Goal: Task Accomplishment & Management: Manage account settings

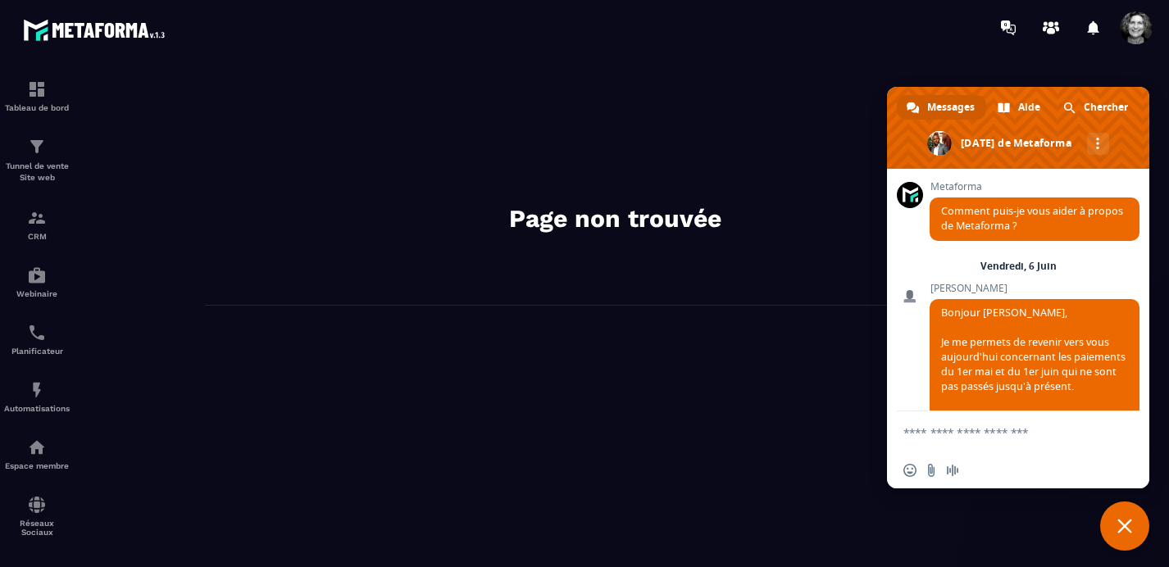
scroll to position [20985, 0]
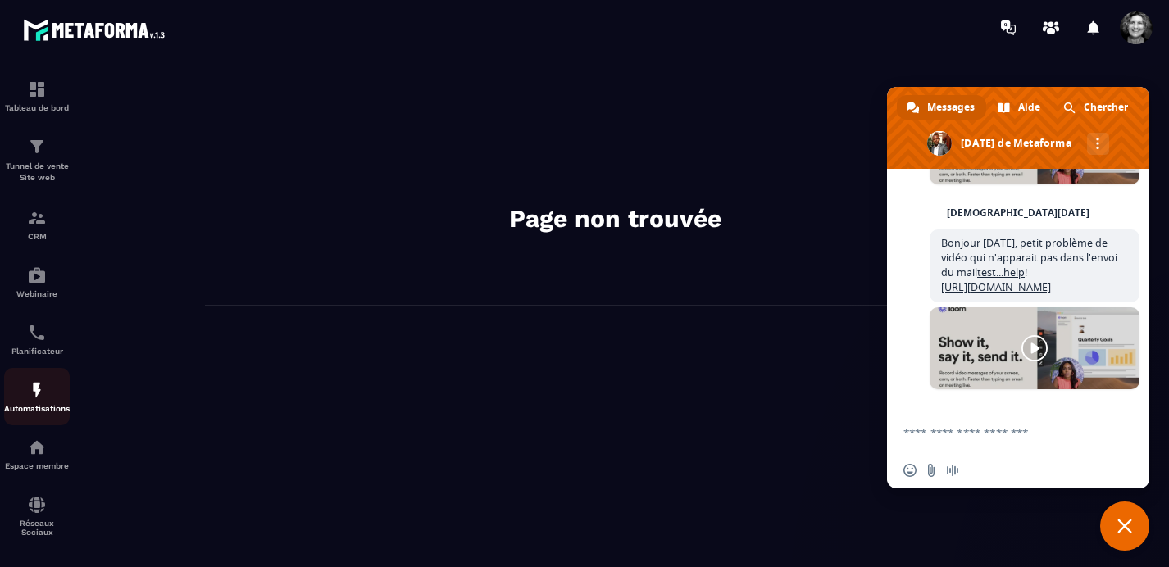
click at [34, 398] on img at bounding box center [37, 390] width 20 height 20
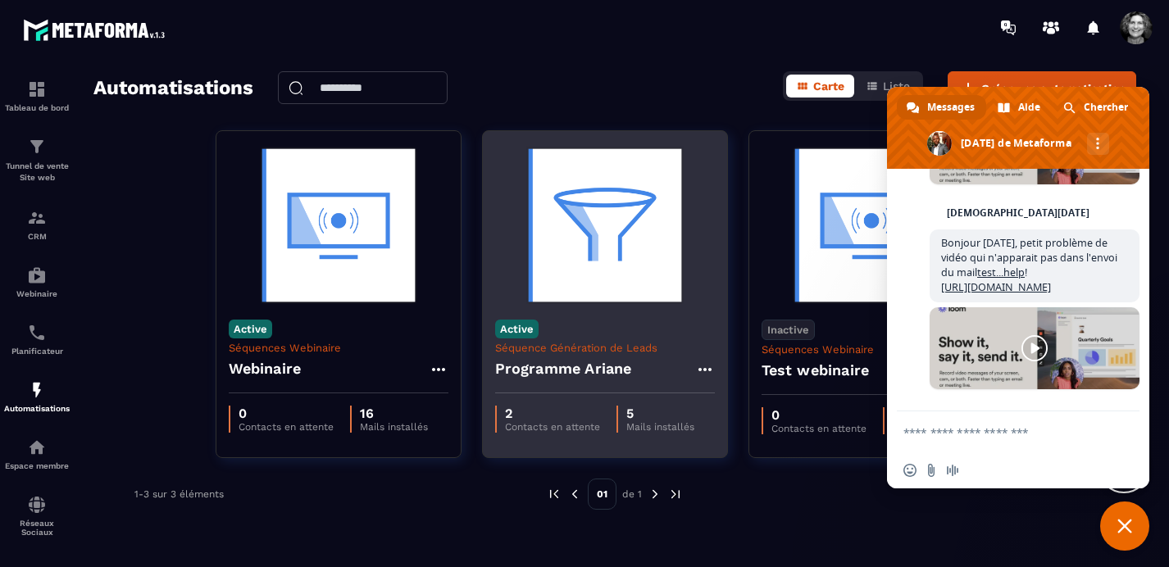
click at [621, 241] on img at bounding box center [605, 225] width 220 height 164
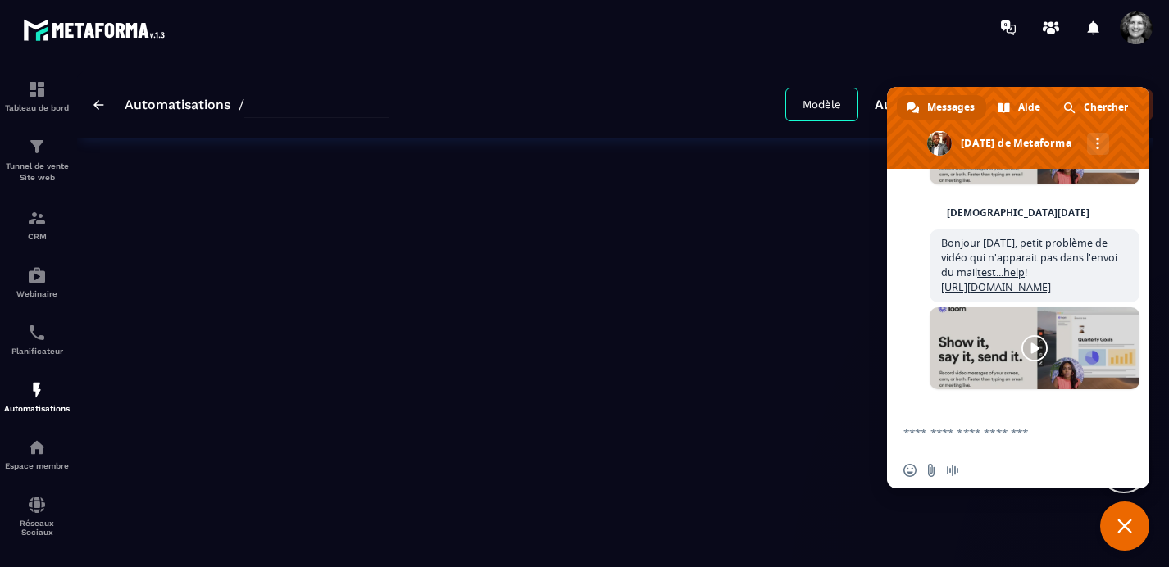
type input "**********"
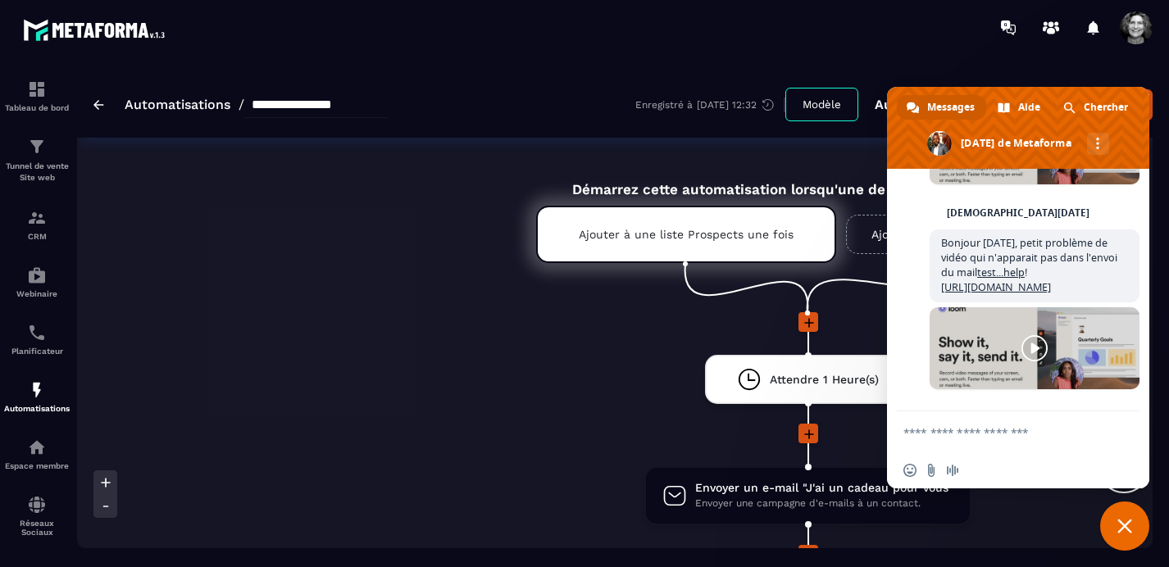
click at [99, 107] on img at bounding box center [98, 105] width 11 height 10
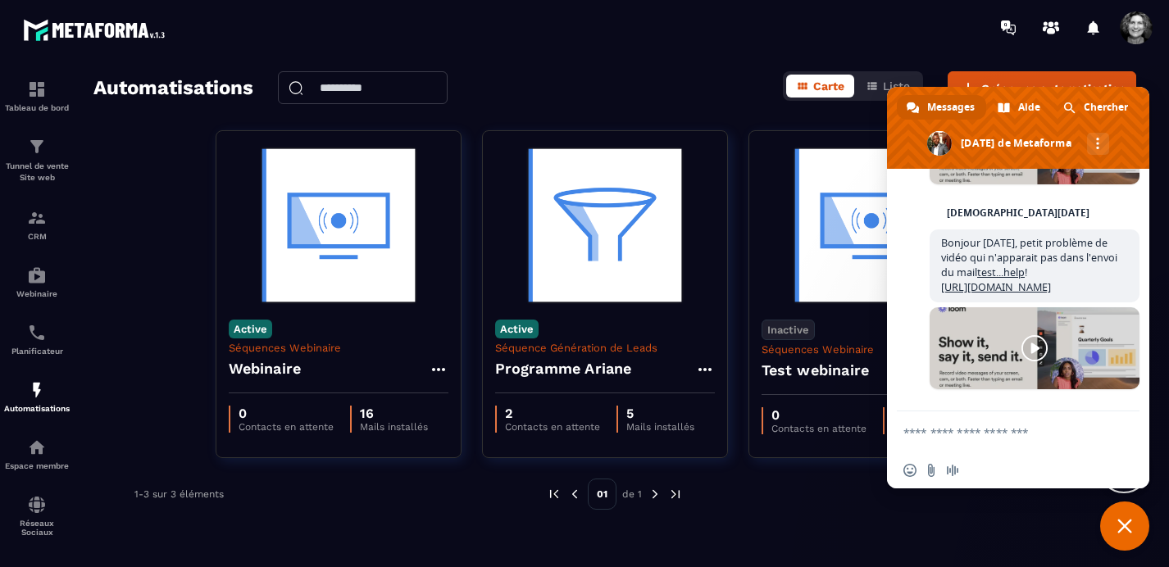
click at [1123, 520] on span "Fermer le chat" at bounding box center [1124, 526] width 15 height 15
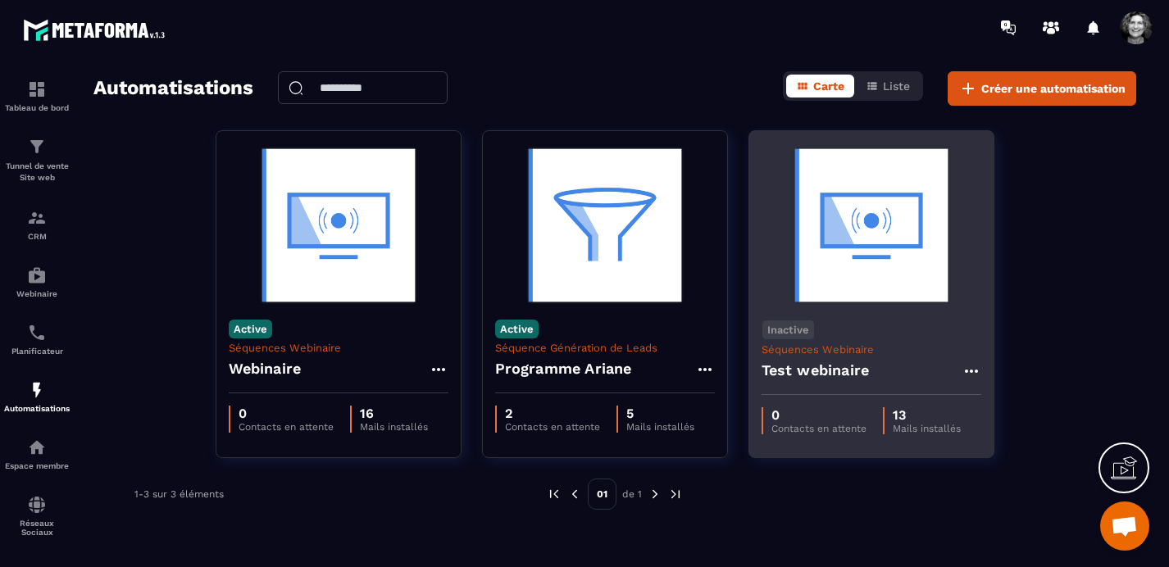
click at [969, 368] on icon at bounding box center [972, 372] width 20 height 20
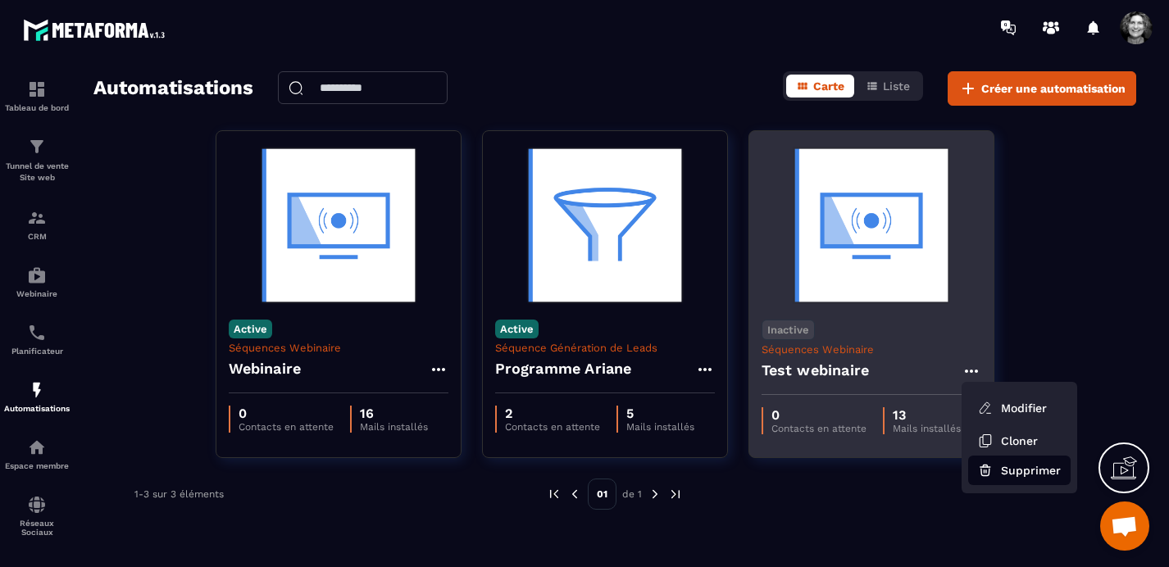
click at [1023, 469] on button "Supprimer" at bounding box center [1019, 471] width 102 height 30
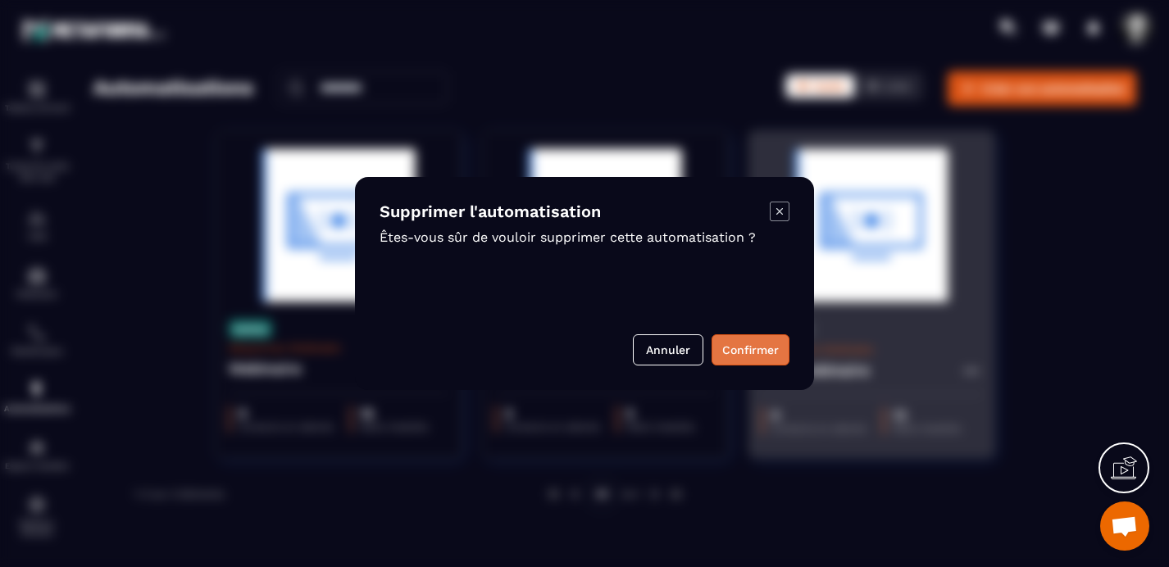
click at [753, 351] on button "Confirmer" at bounding box center [751, 349] width 78 height 31
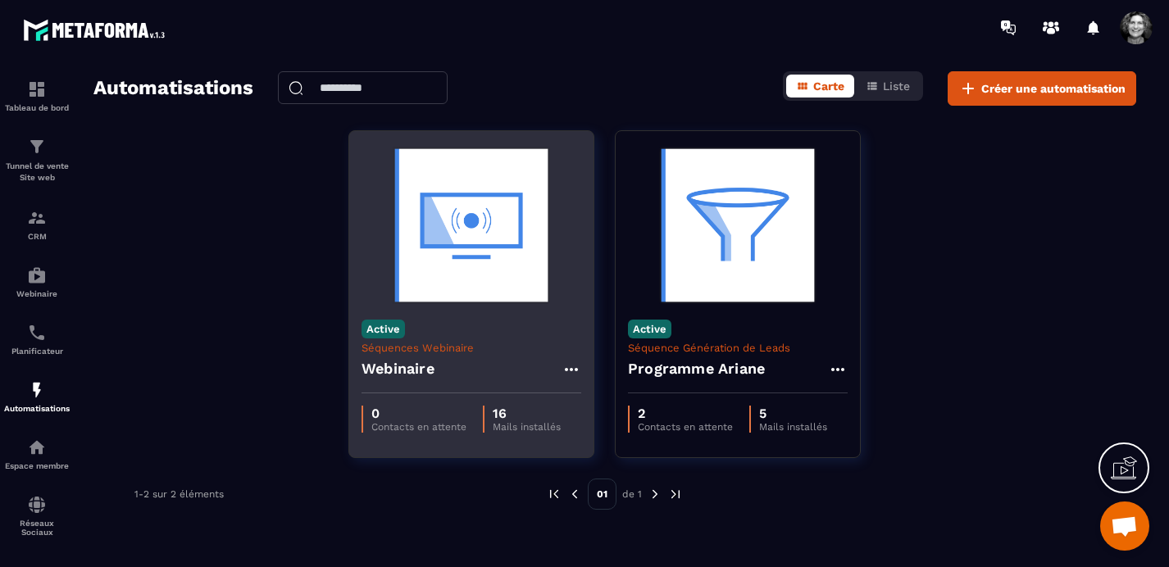
click at [469, 235] on img at bounding box center [472, 225] width 220 height 164
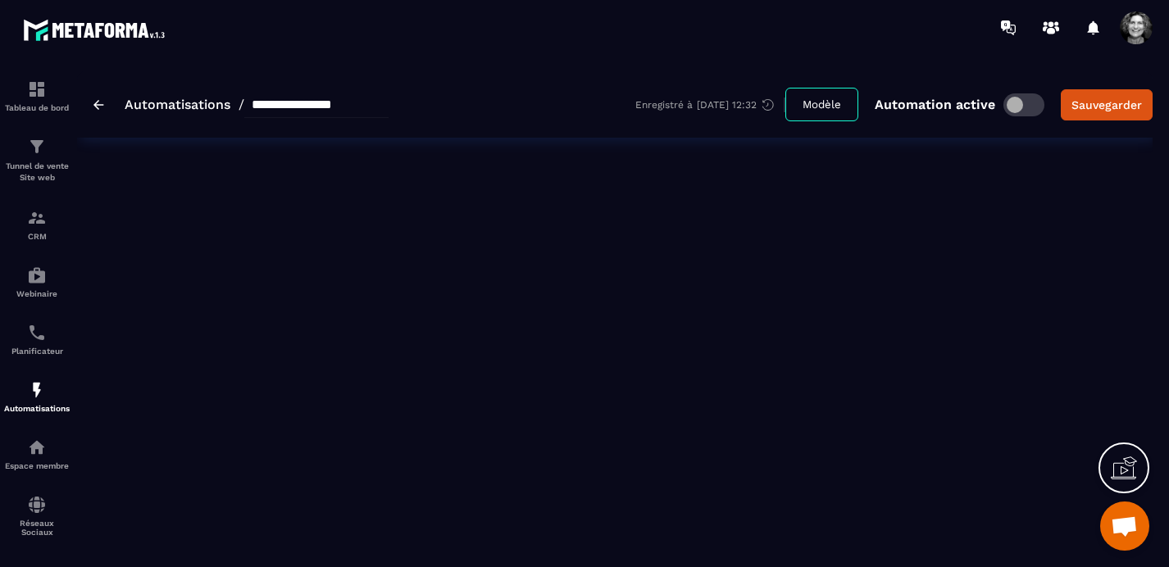
type input "*********"
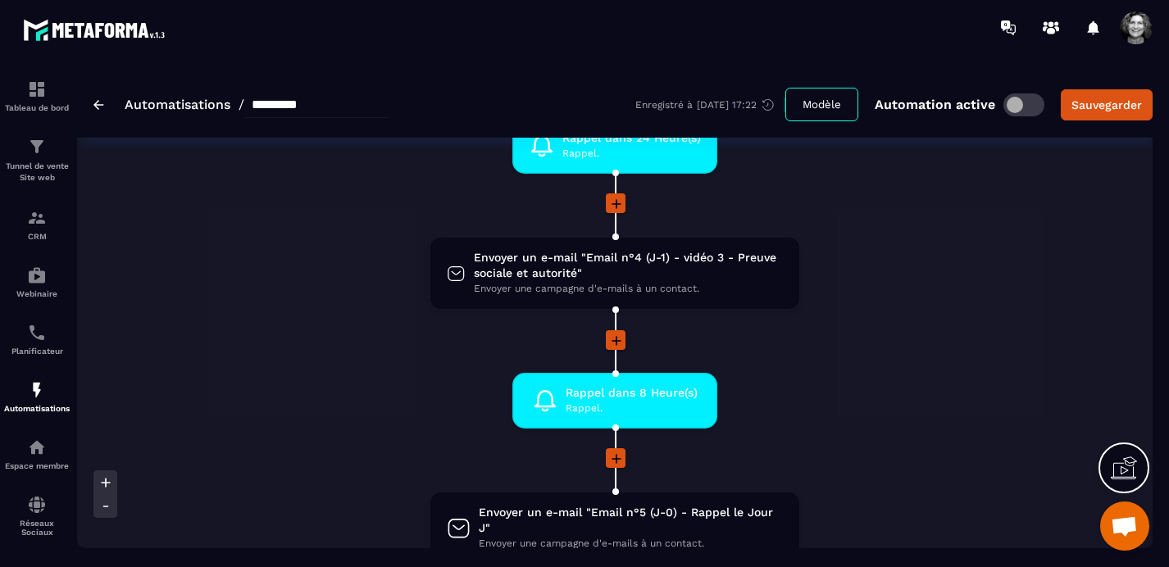
scroll to position [871, 0]
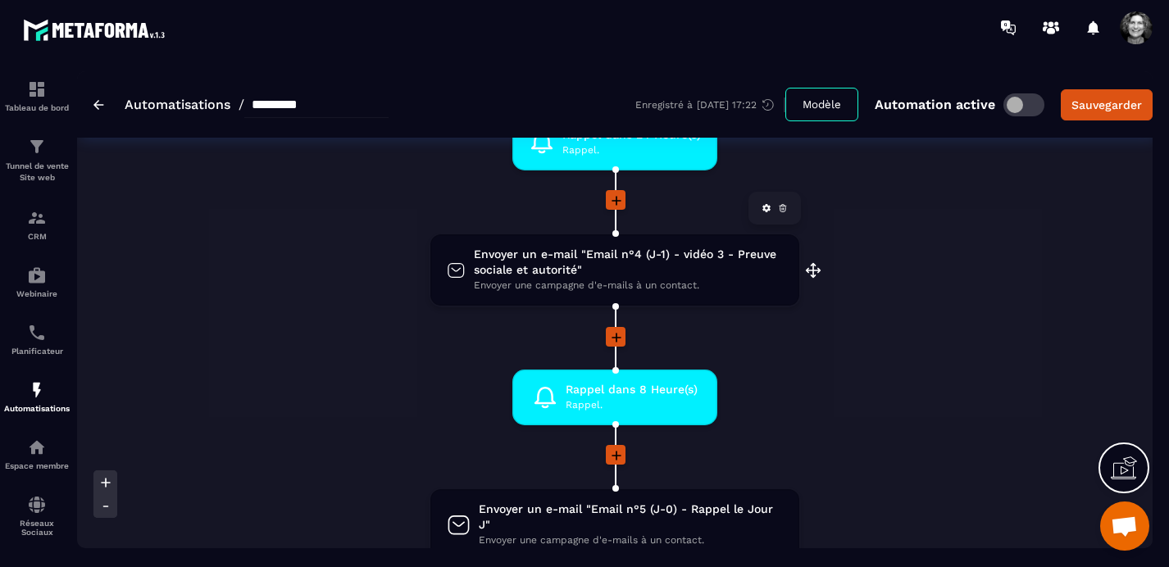
click at [598, 269] on span "Envoyer un e-mail "Email n°4 (J-1) - vidéo 3 - Preuve sociale et autorité"" at bounding box center [628, 262] width 309 height 31
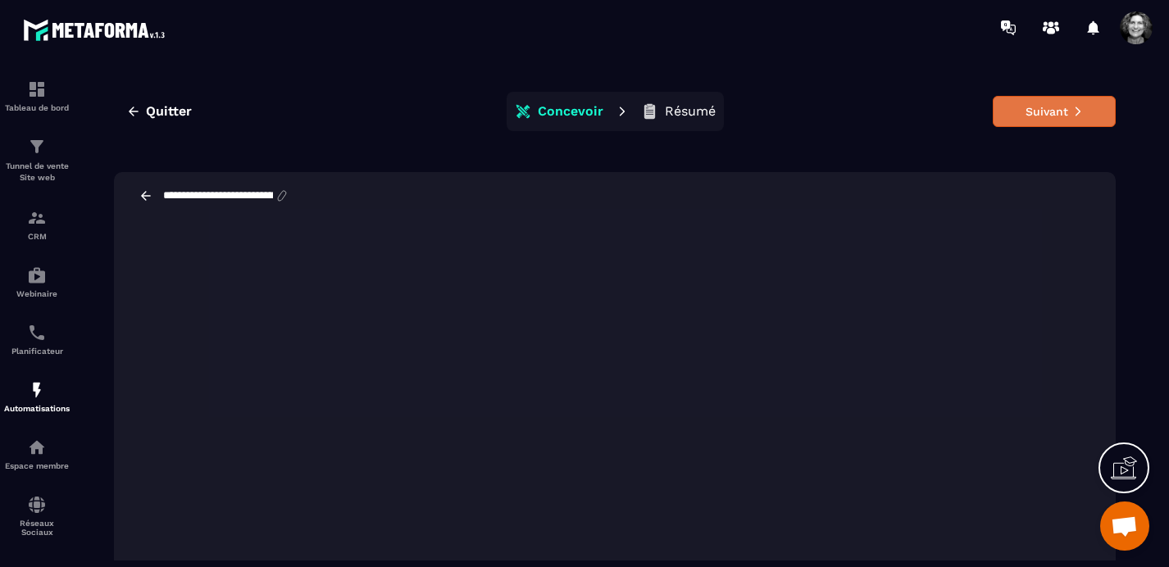
click at [1034, 111] on button "Suivant" at bounding box center [1054, 111] width 123 height 31
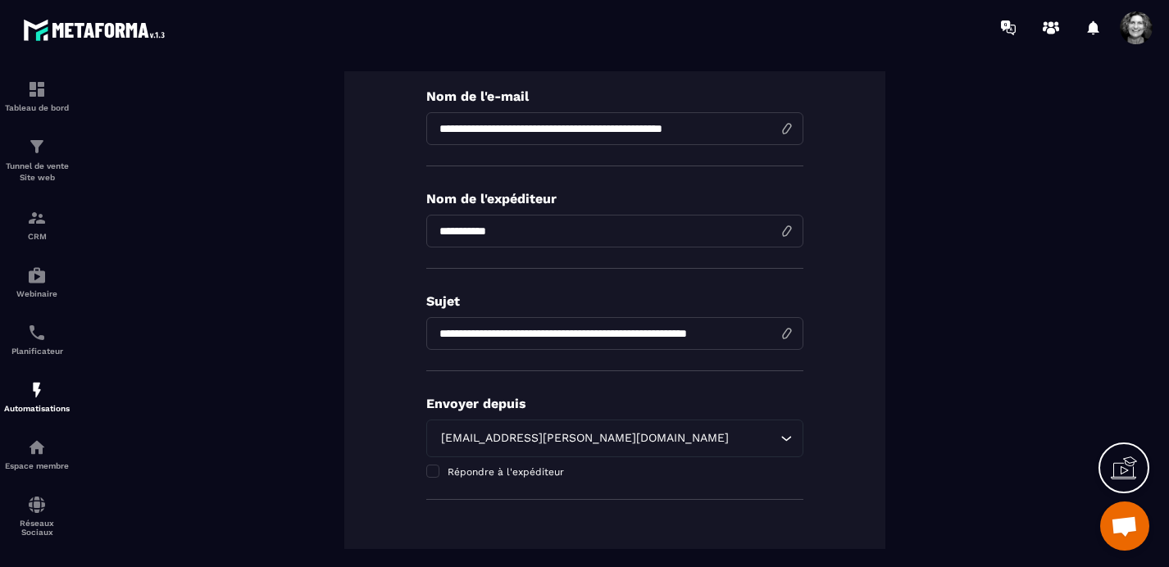
scroll to position [398, 0]
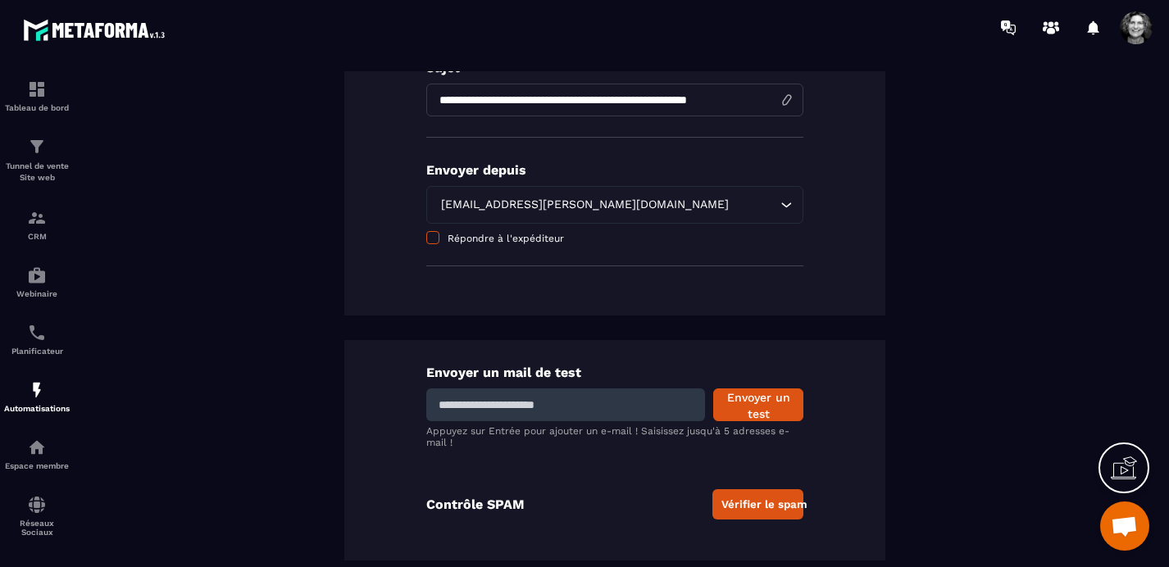
click at [434, 241] on span at bounding box center [432, 237] width 13 height 13
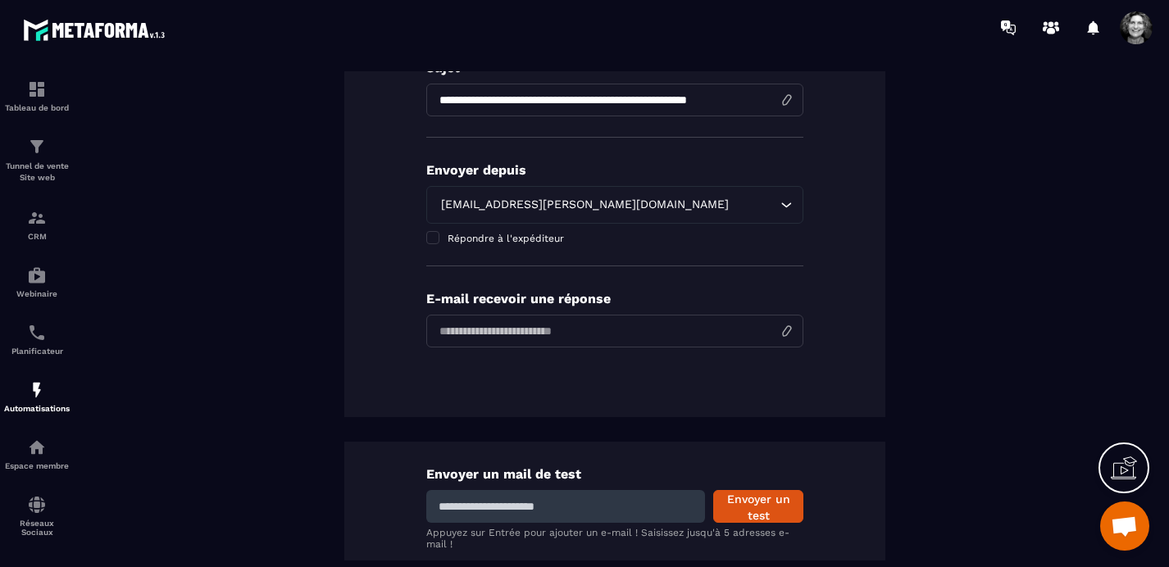
click at [496, 333] on input "email" at bounding box center [614, 331] width 377 height 33
type input "**********"
click at [662, 407] on div "**********" at bounding box center [614, 123] width 541 height 587
click at [501, 506] on input at bounding box center [565, 506] width 279 height 33
type input "**********"
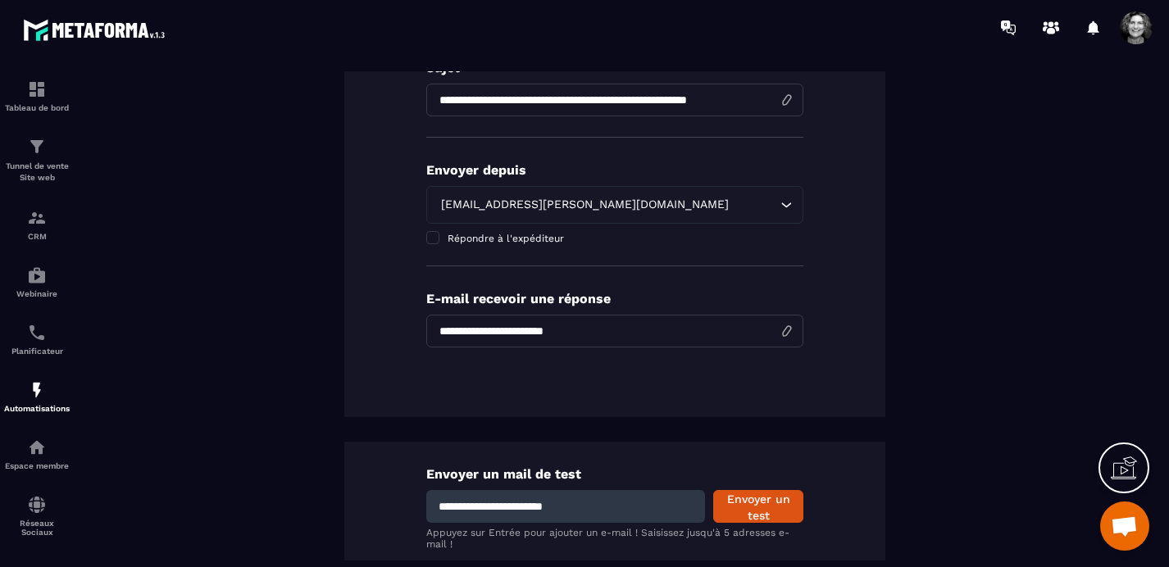
scroll to position [499, 0]
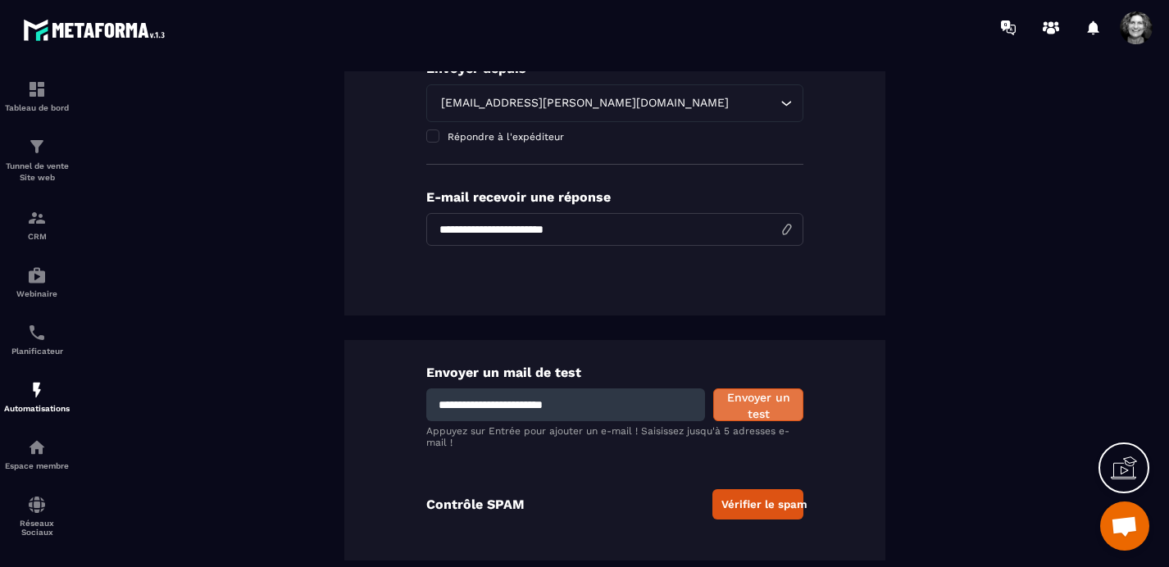
click at [762, 403] on button "Envoyer un test" at bounding box center [758, 405] width 90 height 33
click at [1113, 521] on span "Ouvrir le chat" at bounding box center [1124, 527] width 27 height 23
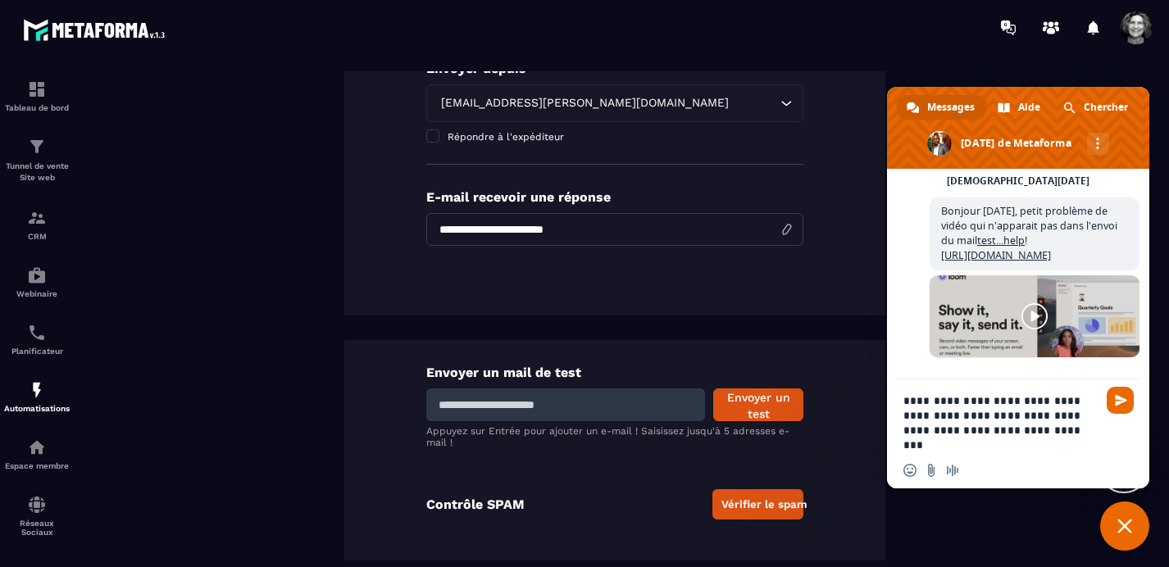
type textarea "**********"
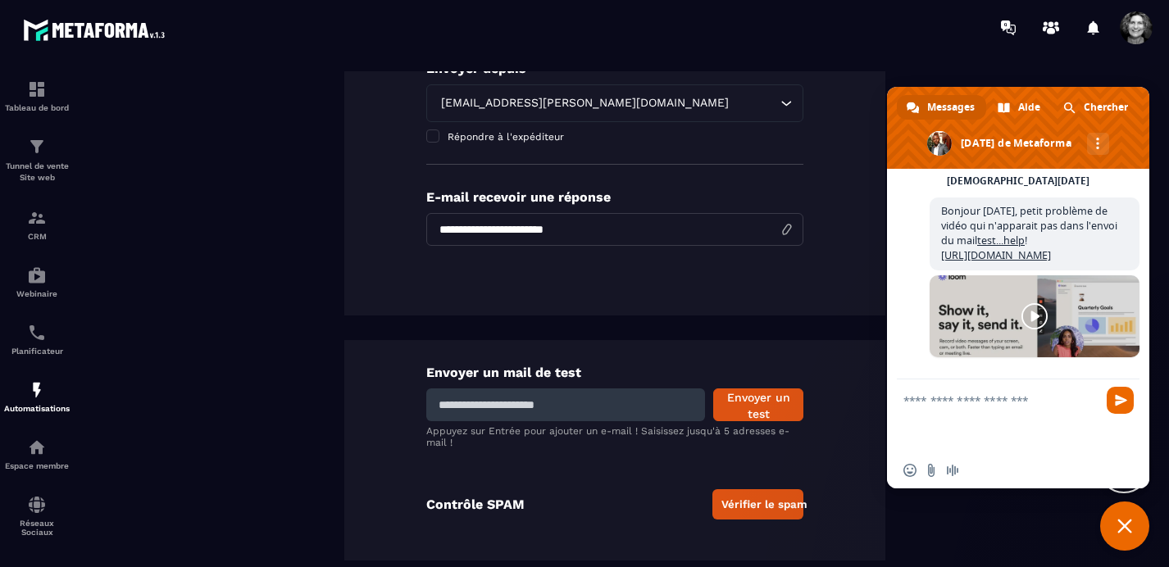
scroll to position [21049, 0]
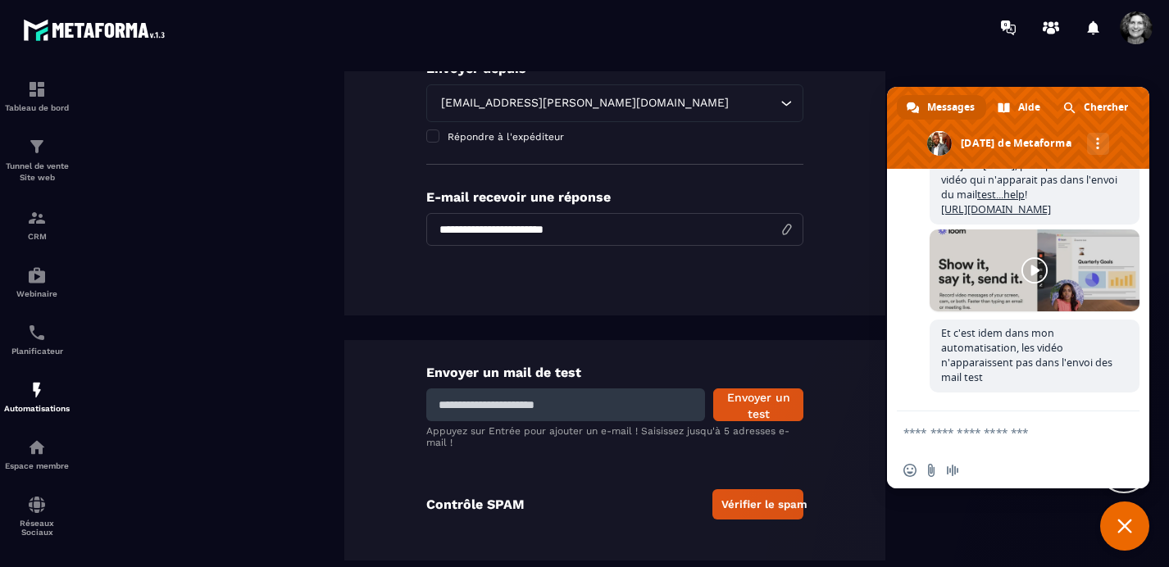
click at [1116, 521] on span "Fermer le chat" at bounding box center [1124, 526] width 49 height 49
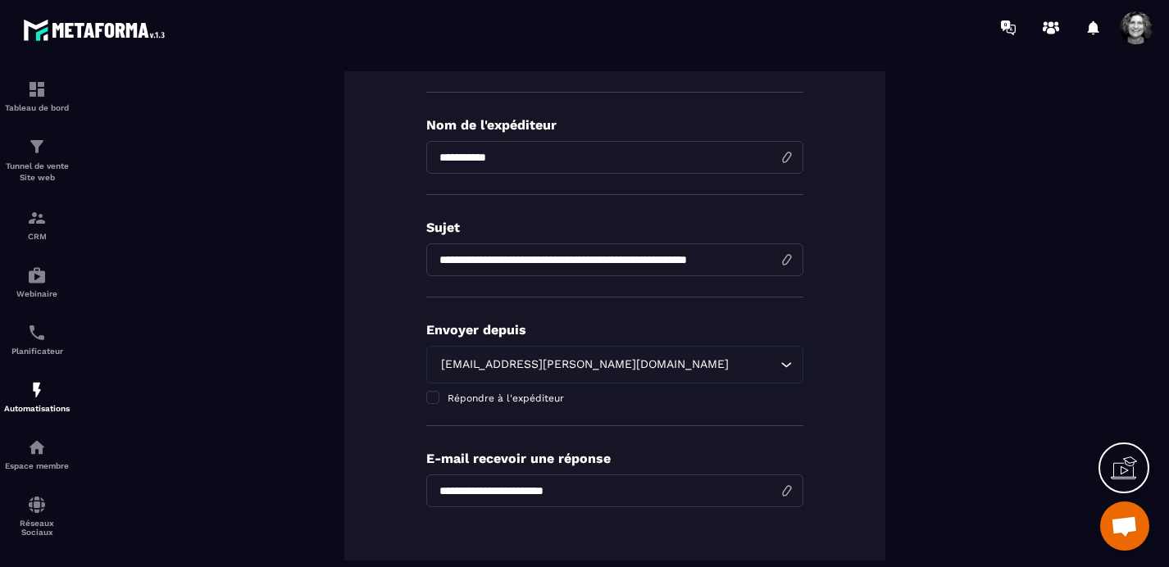
scroll to position [0, 0]
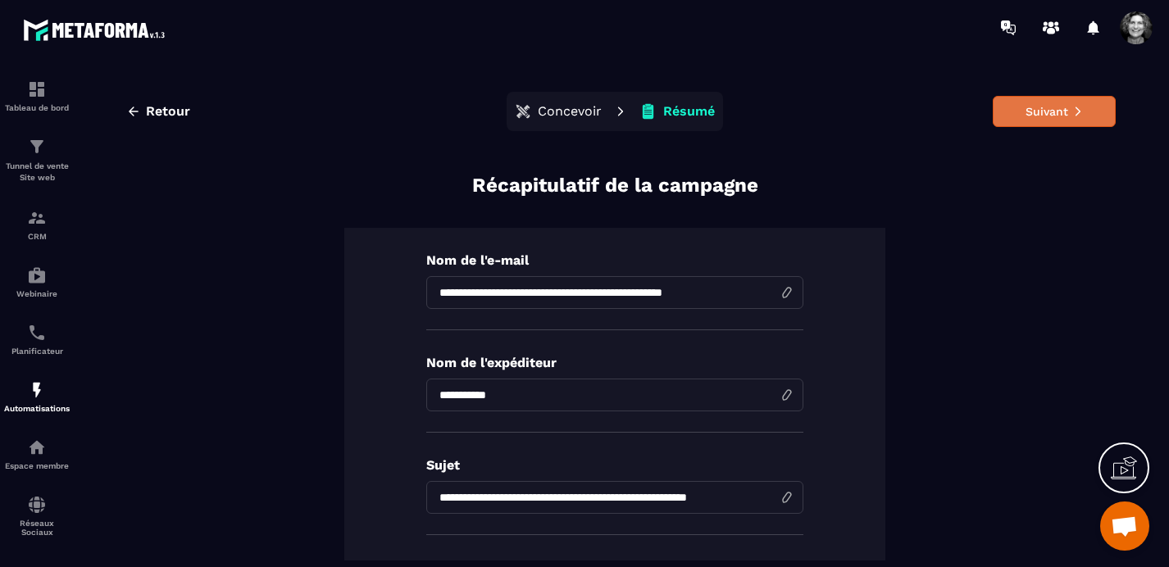
click at [1053, 111] on button "Suivant" at bounding box center [1054, 111] width 123 height 31
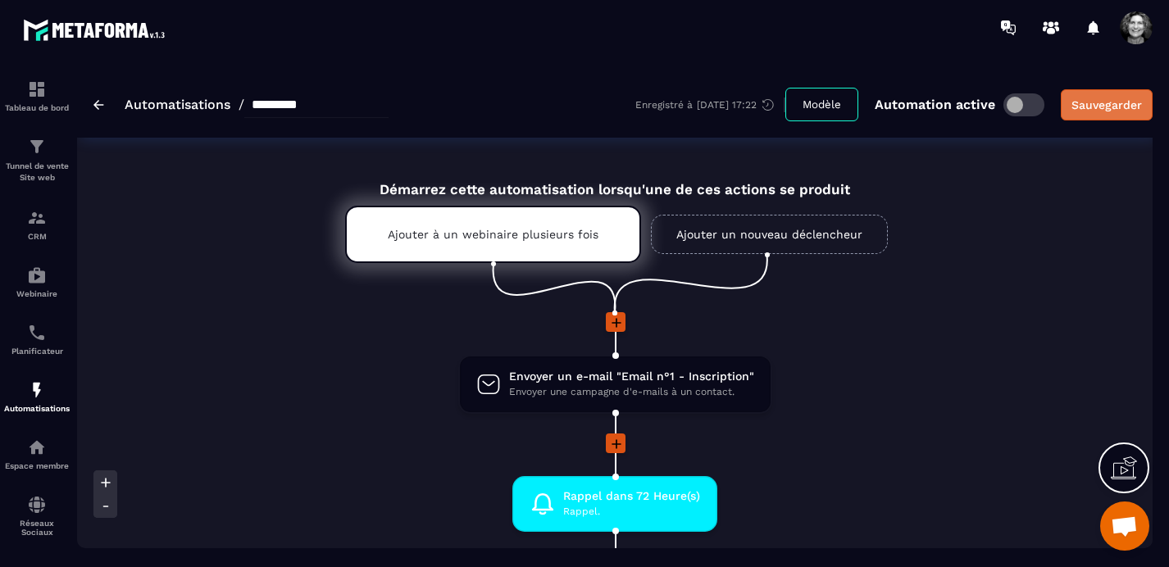
click at [1108, 110] on div "Sauvegarder" at bounding box center [1106, 105] width 71 height 16
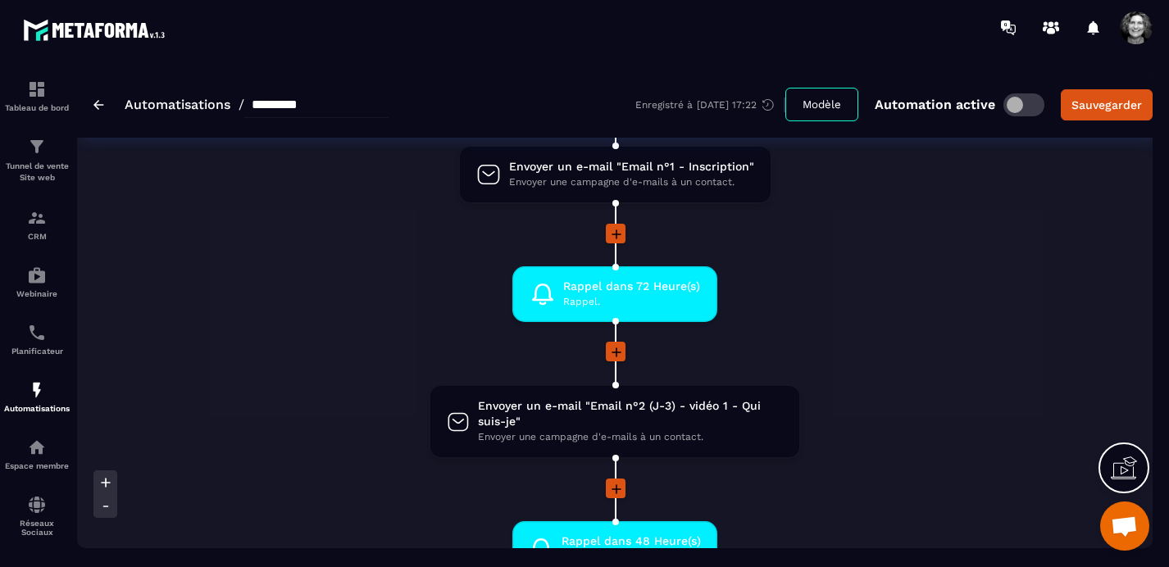
scroll to position [218, 0]
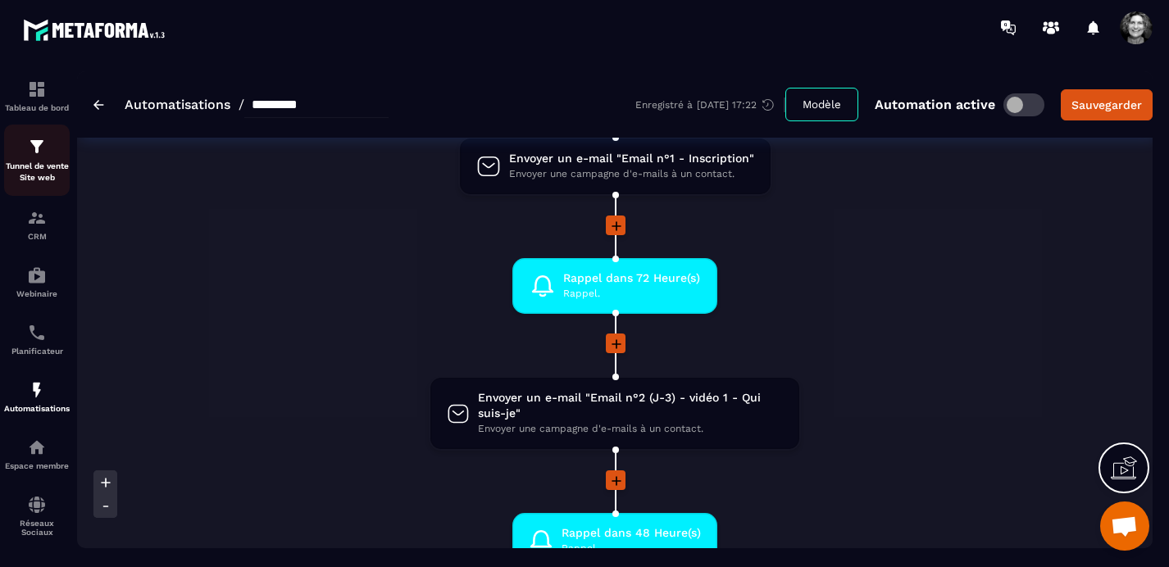
click at [35, 153] on img at bounding box center [37, 147] width 20 height 20
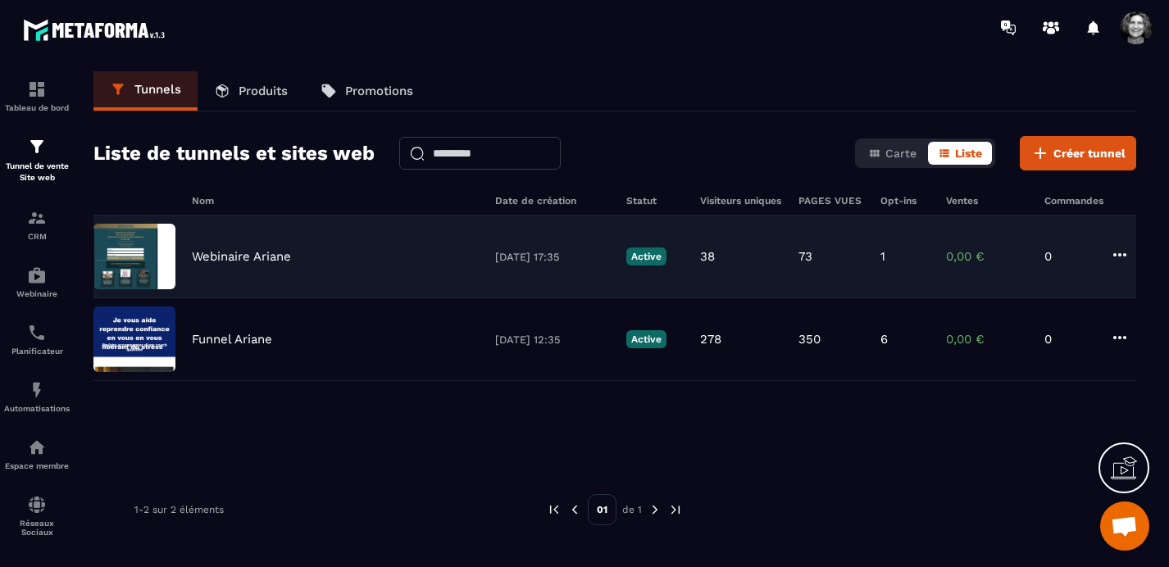
click at [257, 257] on p "Webinaire Ariane" at bounding box center [241, 256] width 99 height 15
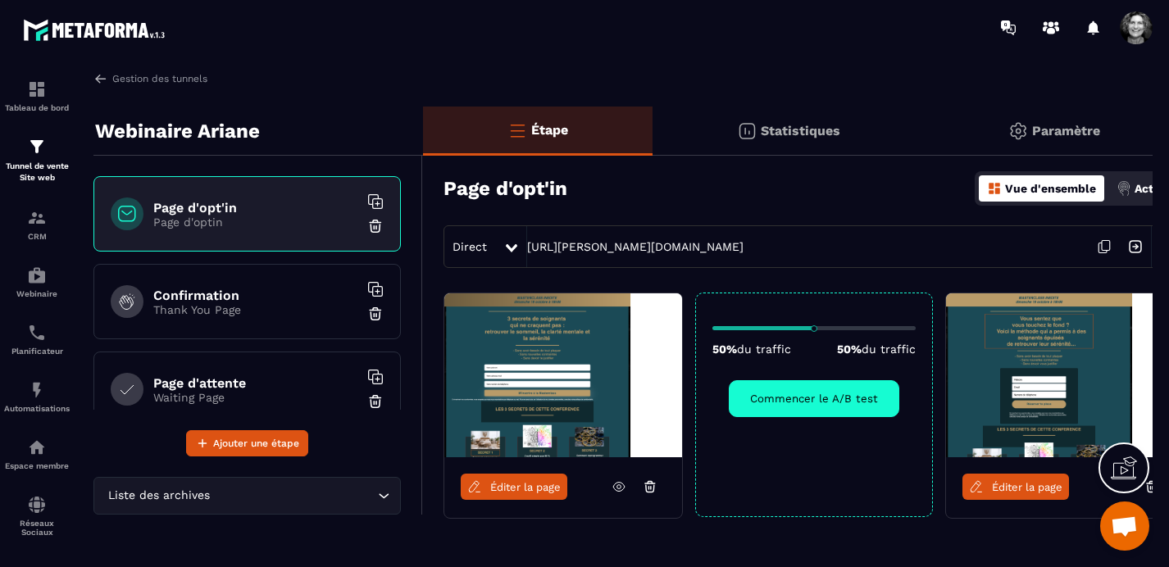
click at [1076, 128] on p "Paramètre" at bounding box center [1066, 131] width 68 height 16
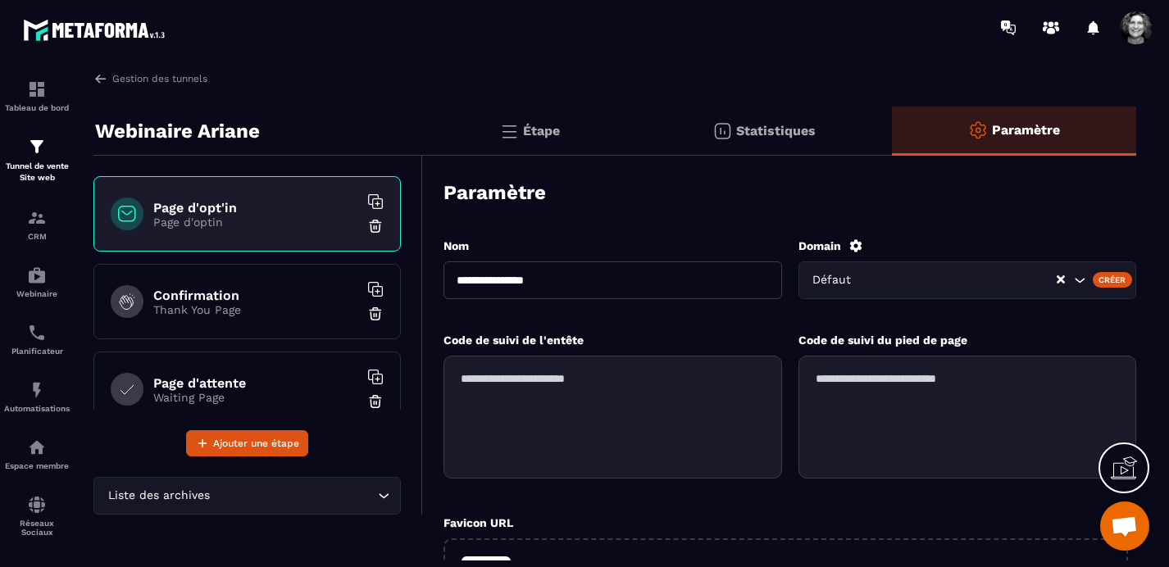
click at [525, 131] on p "Étape" at bounding box center [541, 131] width 37 height 16
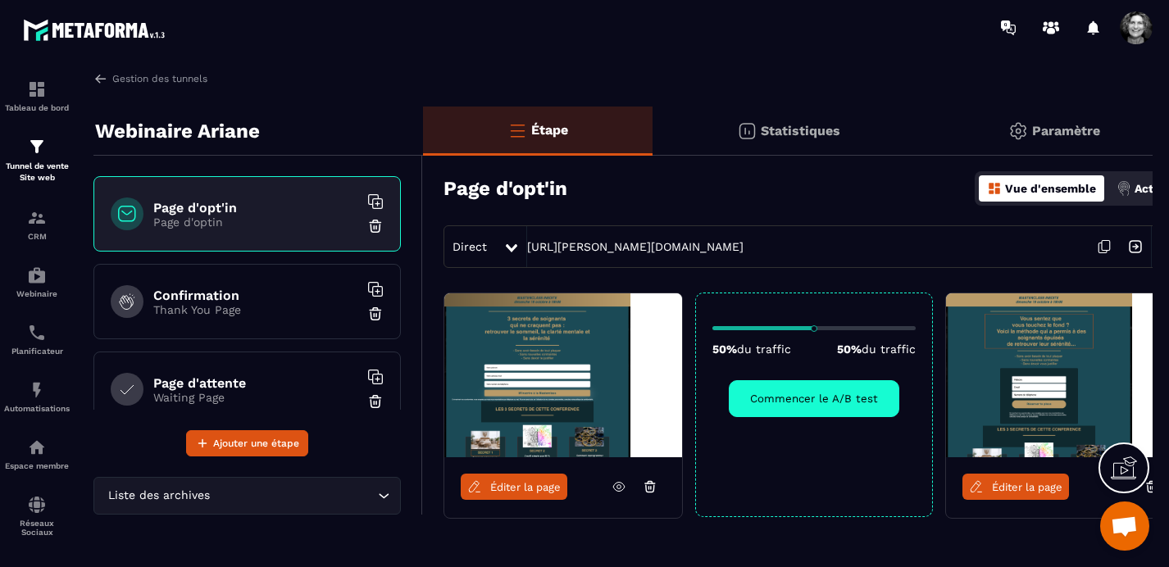
scroll to position [0, 32]
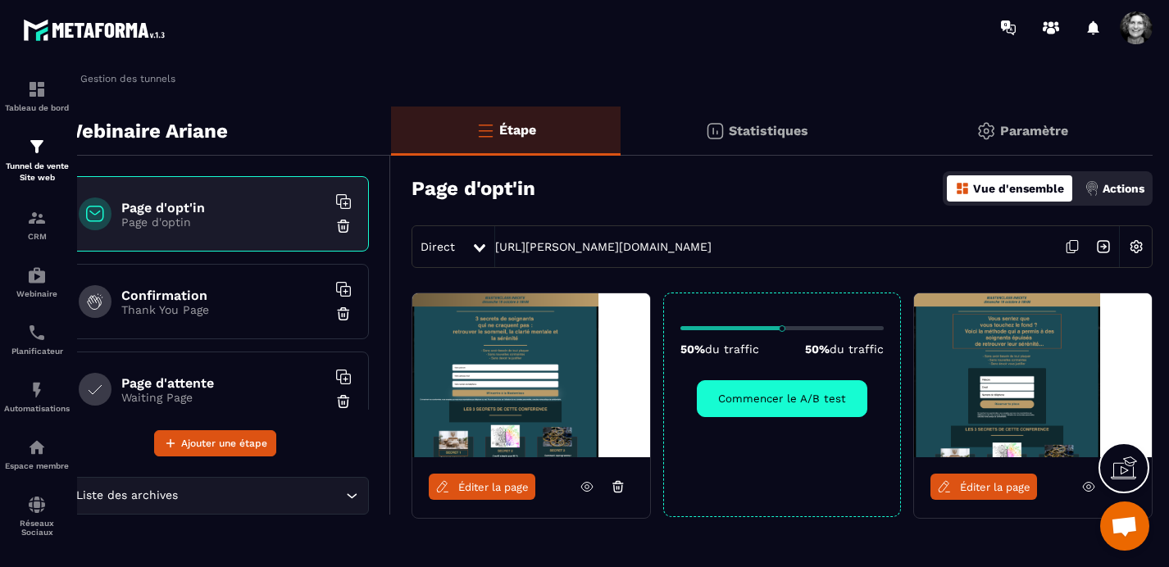
click at [1121, 189] on p "Actions" at bounding box center [1124, 188] width 42 height 13
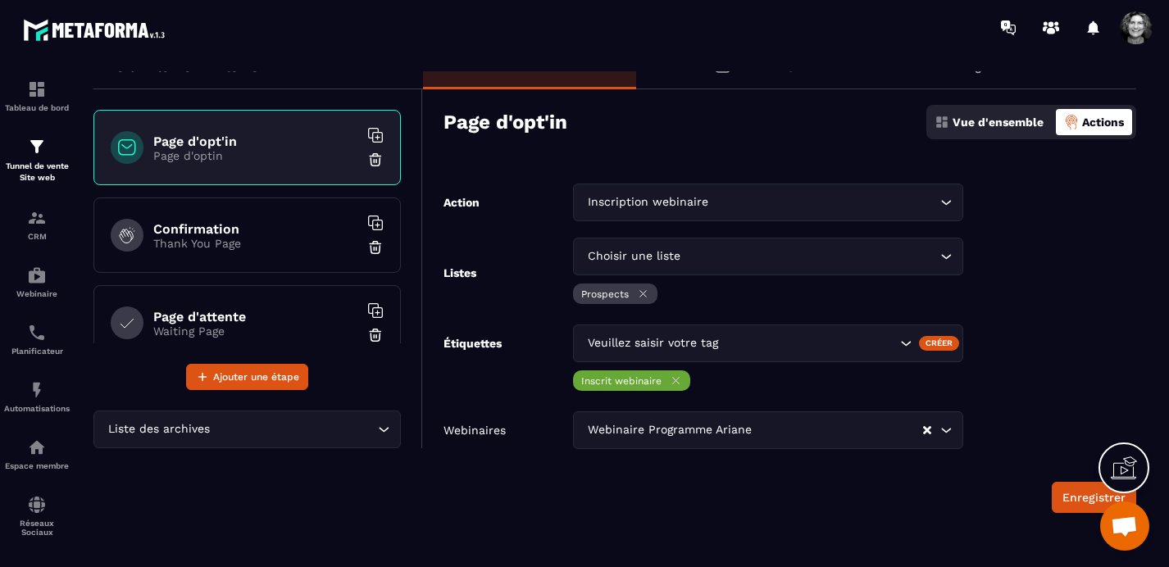
scroll to position [22, 0]
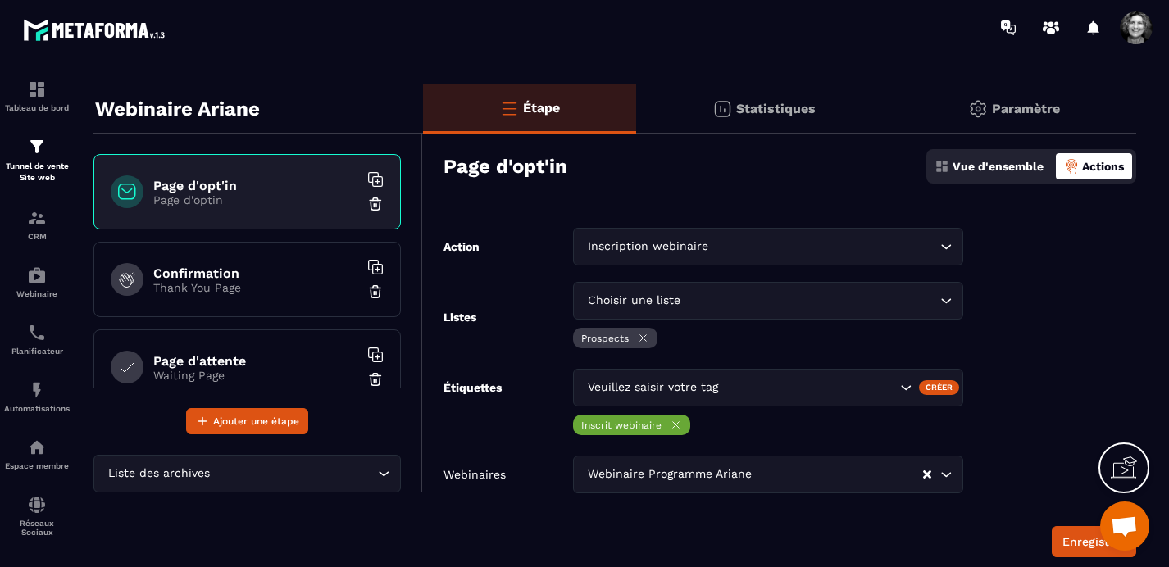
click at [1003, 354] on form "Action Inscription webinaire Loading... Listes Choisir une liste Loading... Pro…" at bounding box center [779, 393] width 713 height 330
click at [1071, 547] on button "Enregistrer" at bounding box center [1094, 541] width 84 height 31
click at [301, 207] on div "Page d'opt'in Page d'optin" at bounding box center [246, 191] width 307 height 75
click at [992, 166] on p "Vue d'ensemble" at bounding box center [998, 166] width 91 height 13
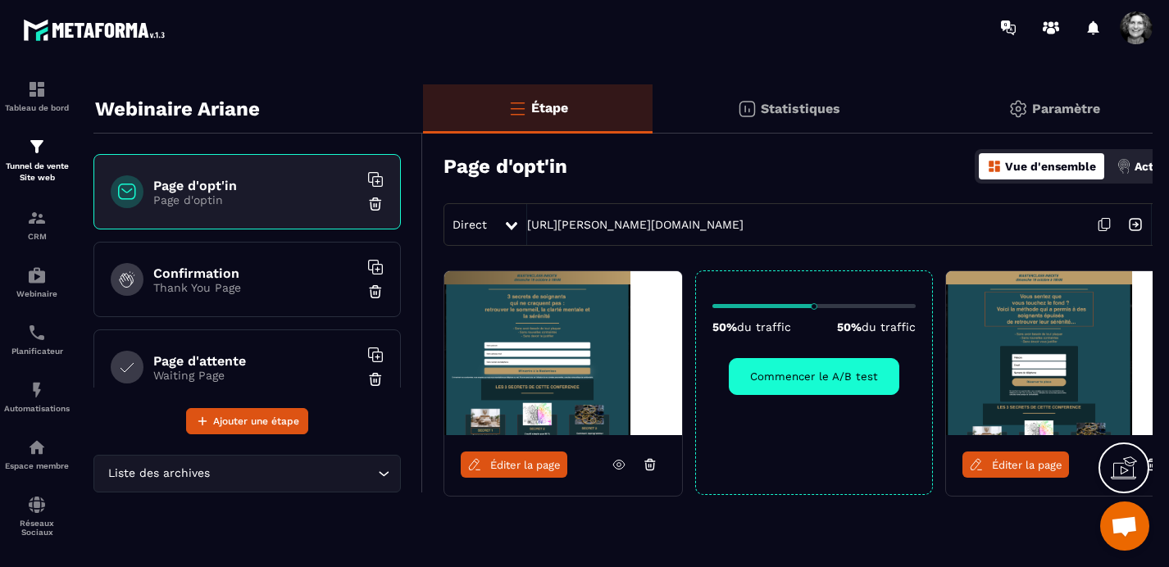
click at [579, 321] on img at bounding box center [563, 353] width 238 height 164
click at [495, 469] on span "Éditer la page" at bounding box center [525, 465] width 71 height 12
